Goal: Transaction & Acquisition: Book appointment/travel/reservation

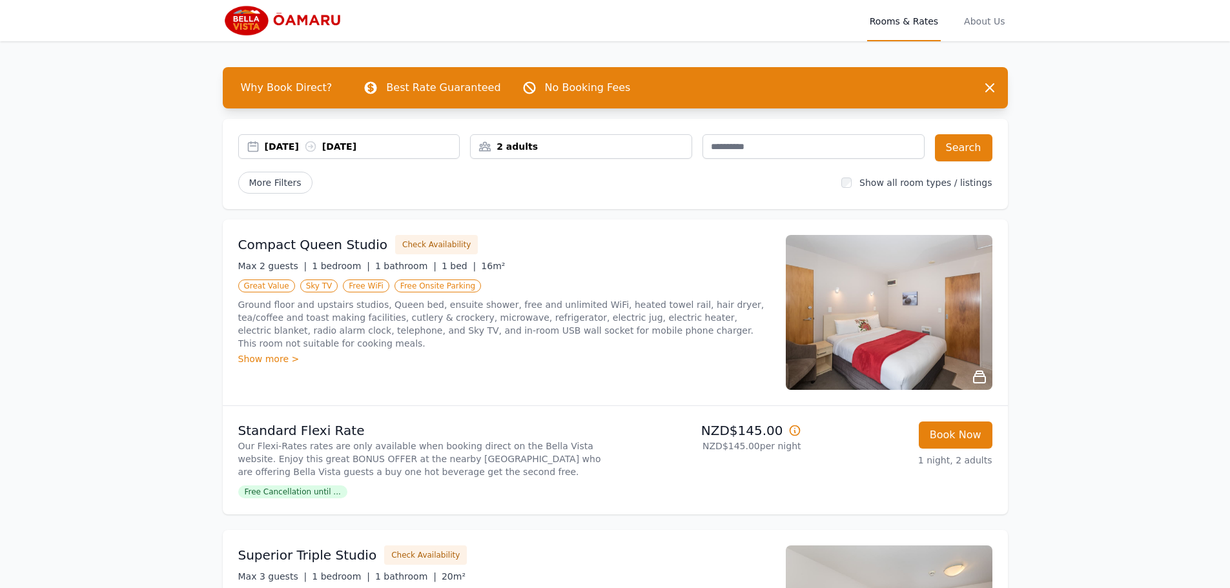
click at [296, 145] on div "[DATE] [DATE]" at bounding box center [362, 146] width 195 height 13
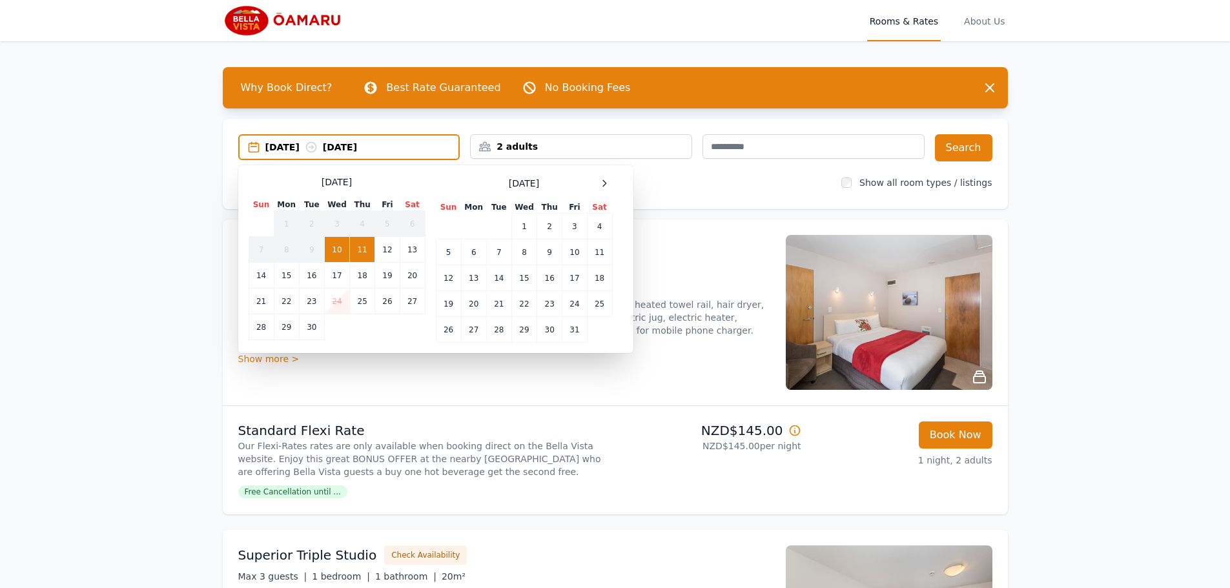
click at [363, 258] on td "11" at bounding box center [362, 250] width 25 height 26
click at [383, 248] on td "12" at bounding box center [387, 250] width 25 height 26
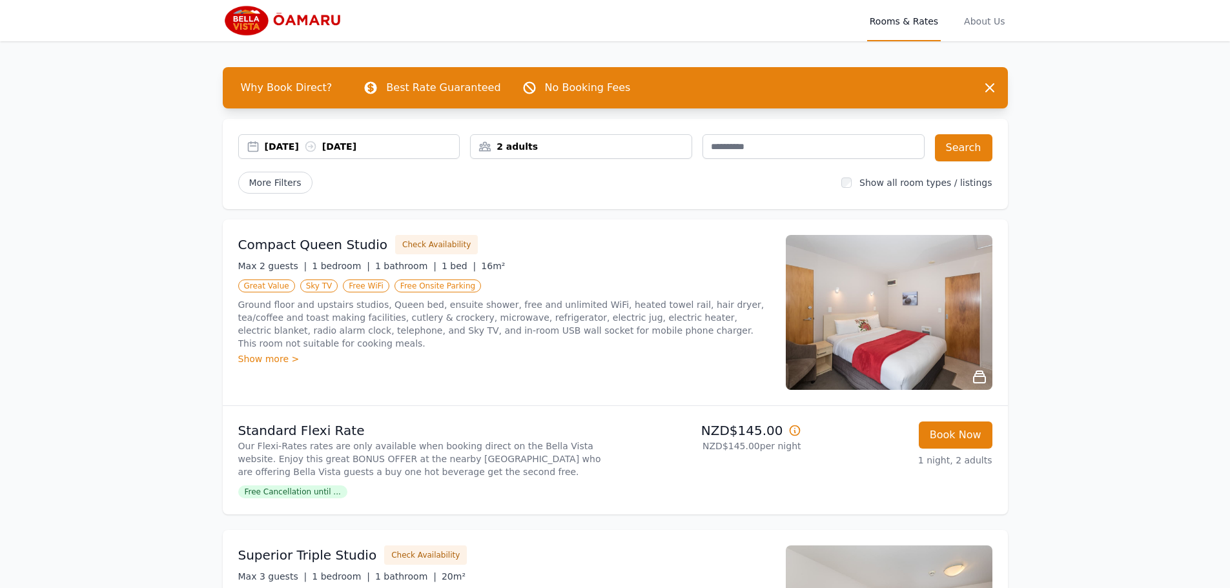
click at [631, 143] on div "2 adults" at bounding box center [581, 146] width 221 height 13
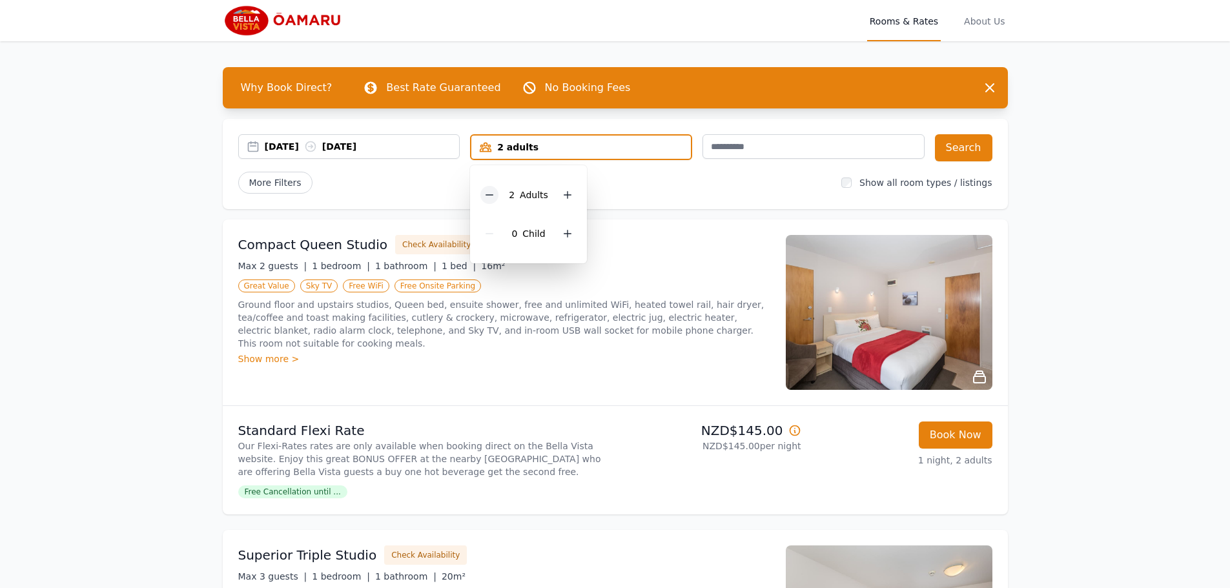
click at [494, 196] on icon at bounding box center [489, 195] width 10 height 10
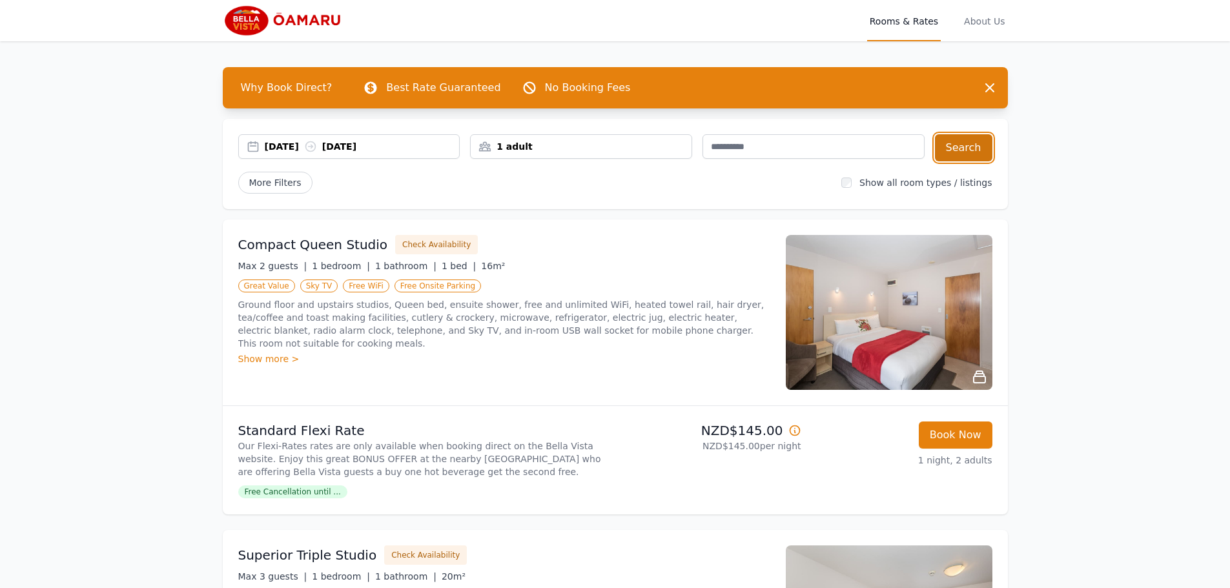
click at [970, 141] on button "Search" at bounding box center [963, 147] width 57 height 27
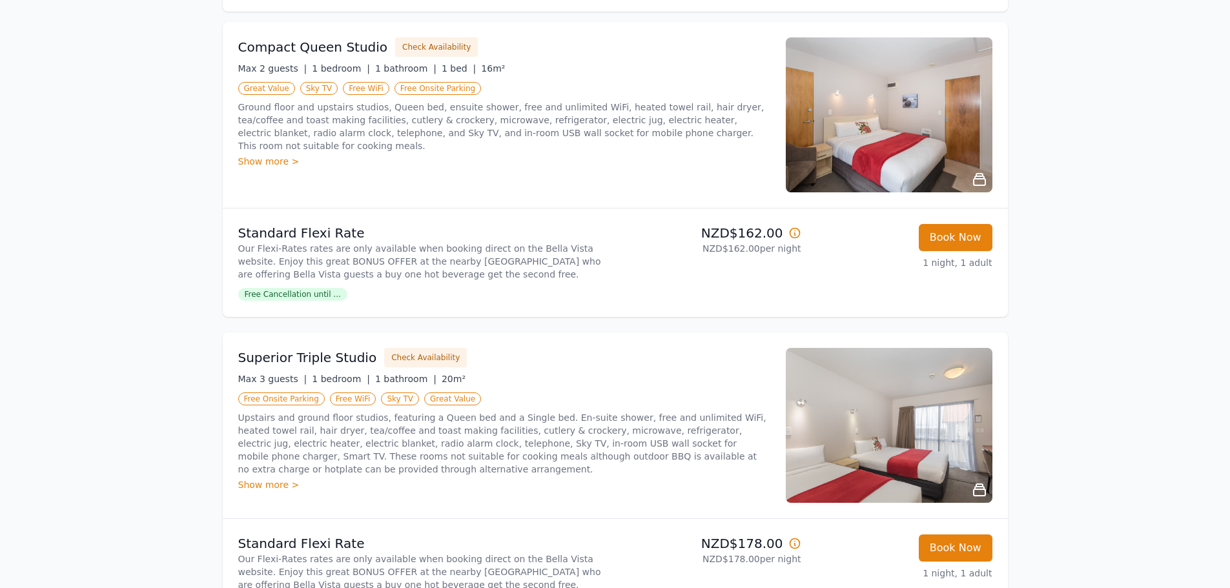
scroll to position [65, 0]
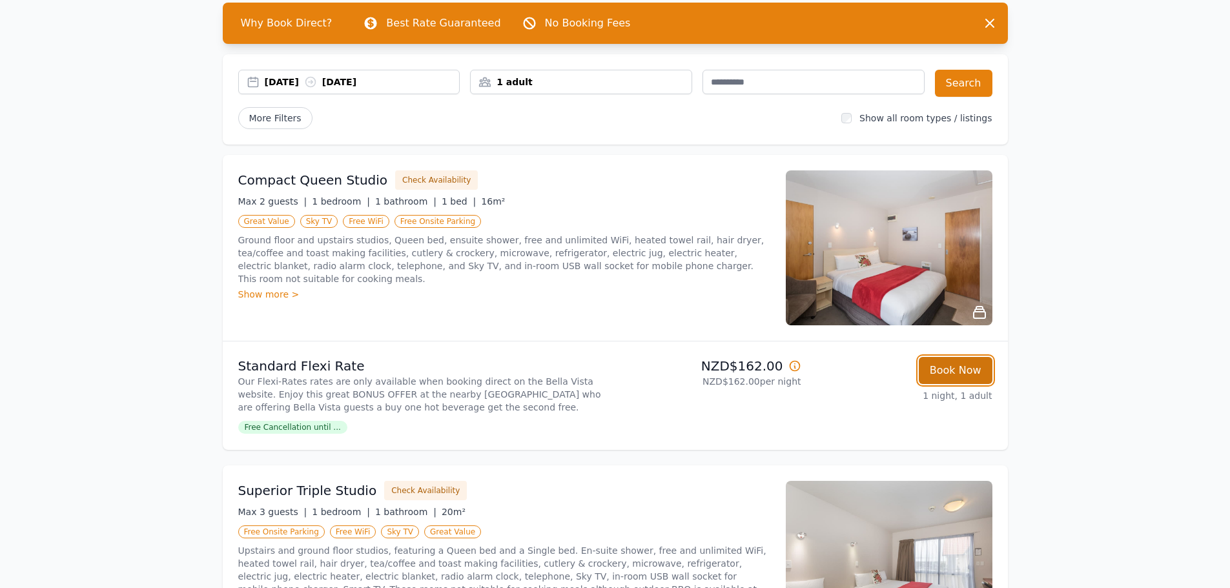
click at [952, 372] on button "Book Now" at bounding box center [956, 370] width 74 height 27
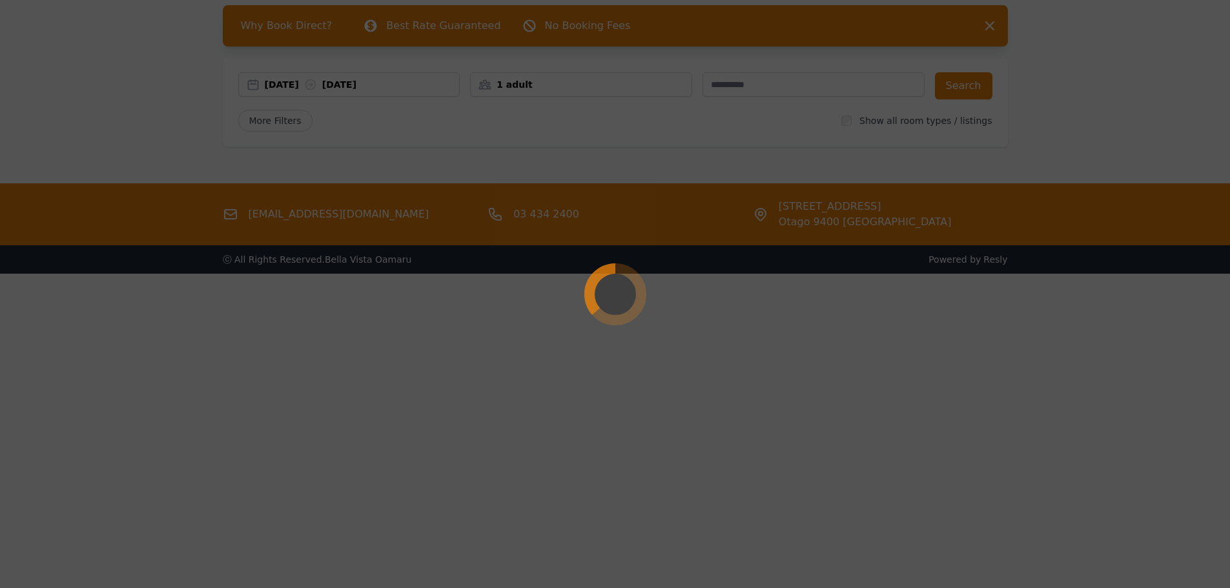
select select "**"
